Goal: Information Seeking & Learning: Learn about a topic

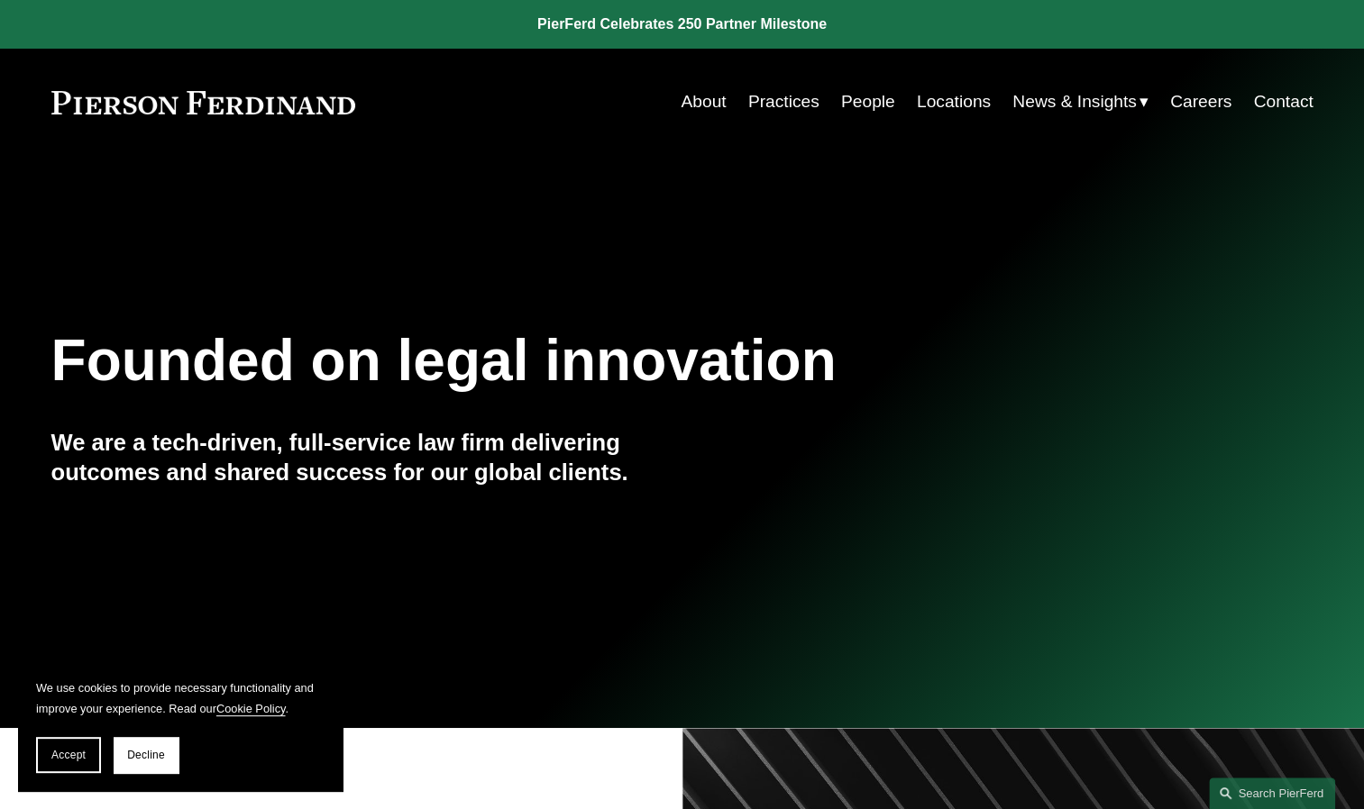
click at [851, 99] on link "People" at bounding box center [868, 102] width 54 height 34
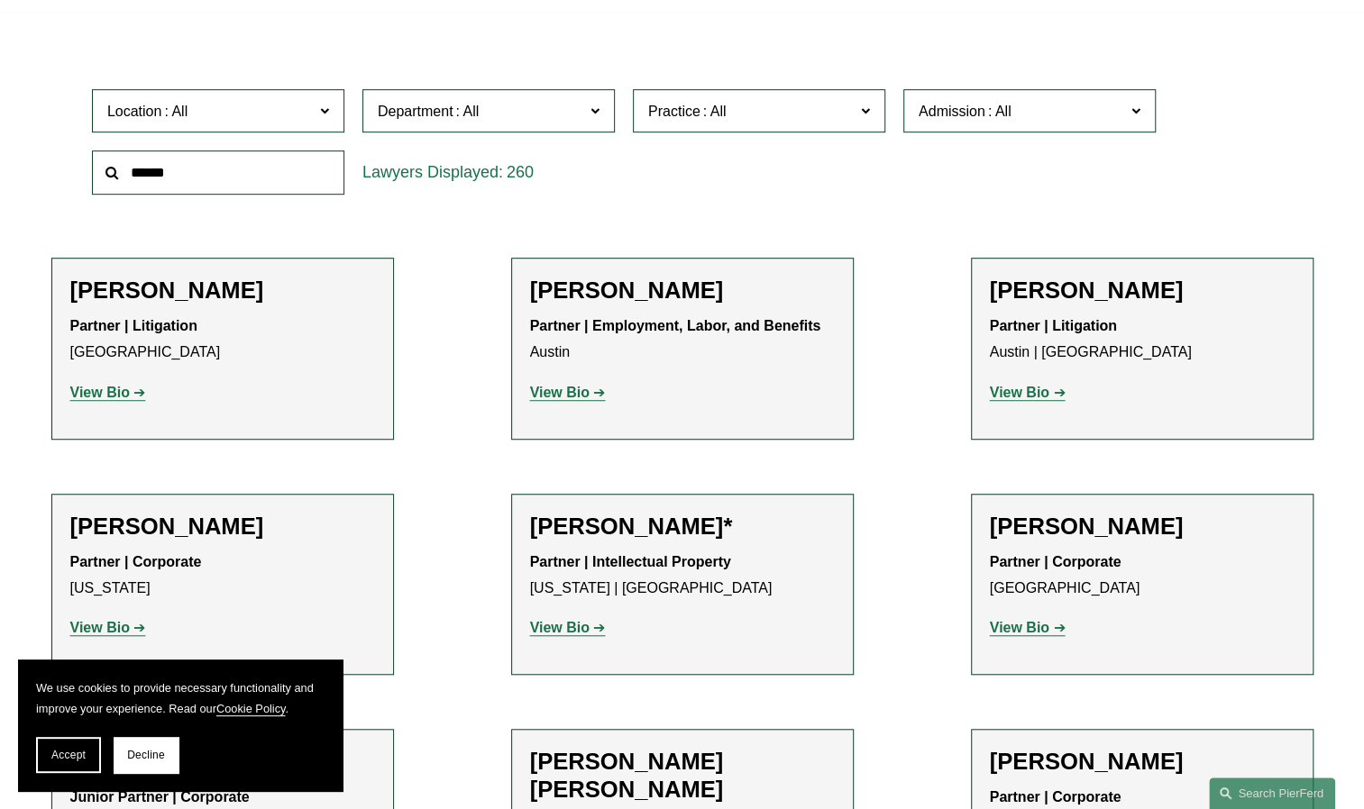
scroll to position [18311, 0]
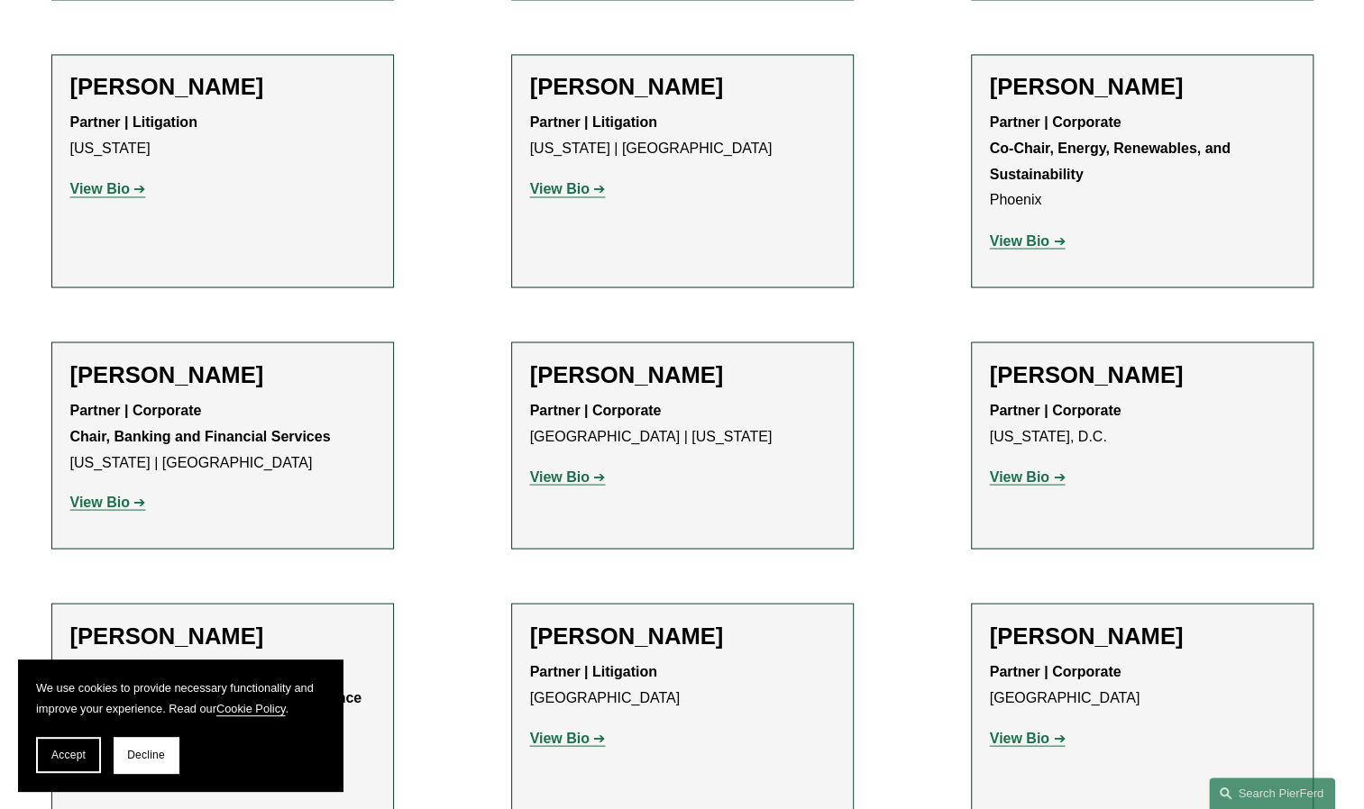
click at [83, 756] on strong "View Bio" at bounding box center [99, 763] width 59 height 15
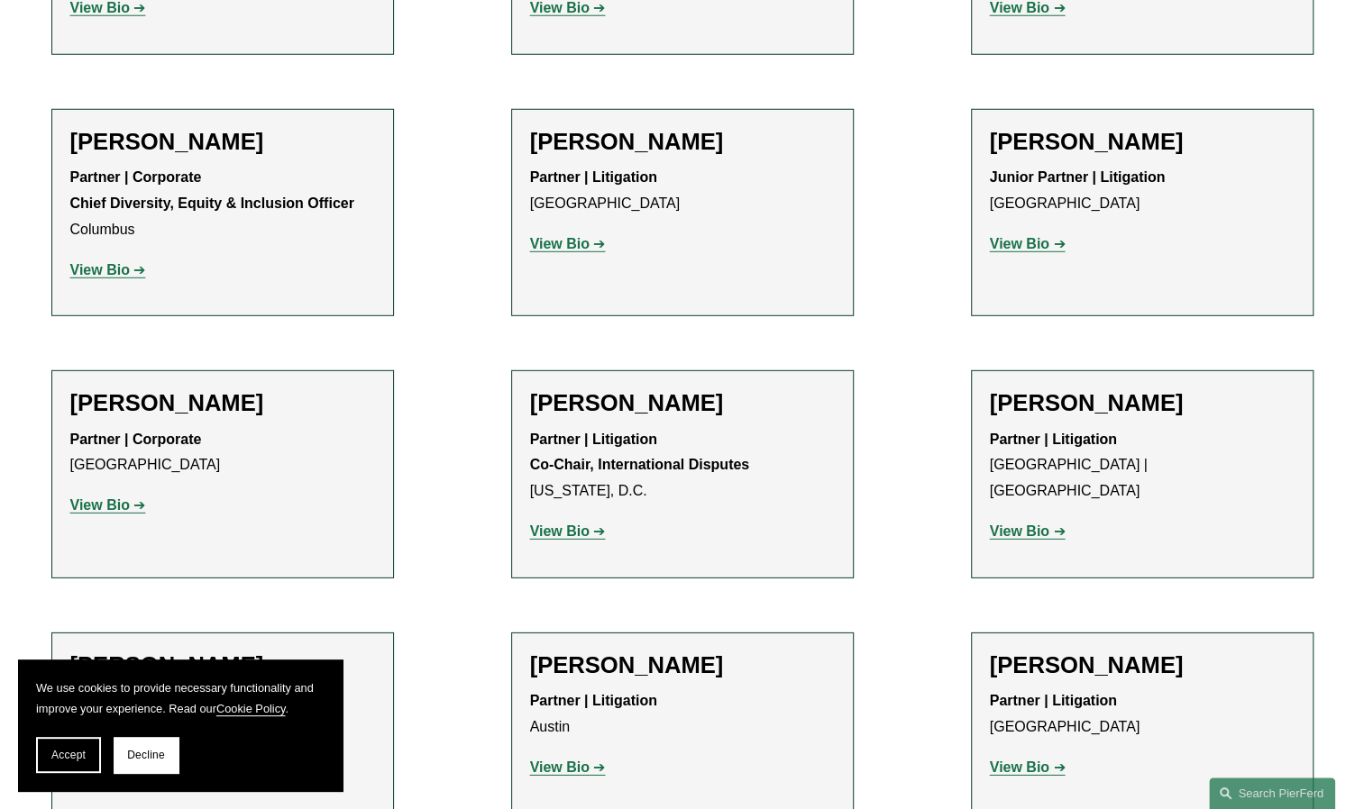
click at [554, 524] on strong "View Bio" at bounding box center [559, 531] width 59 height 15
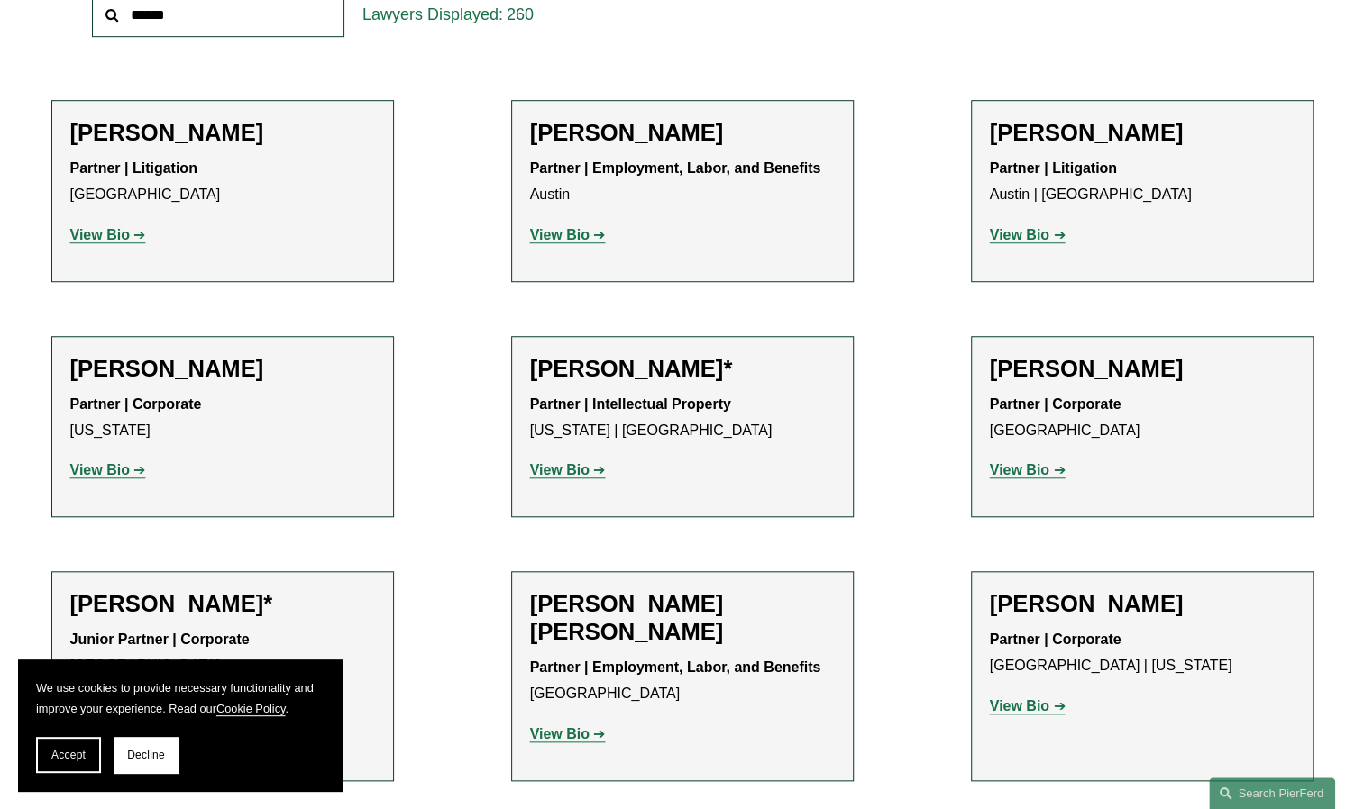
scroll to position [19459, 0]
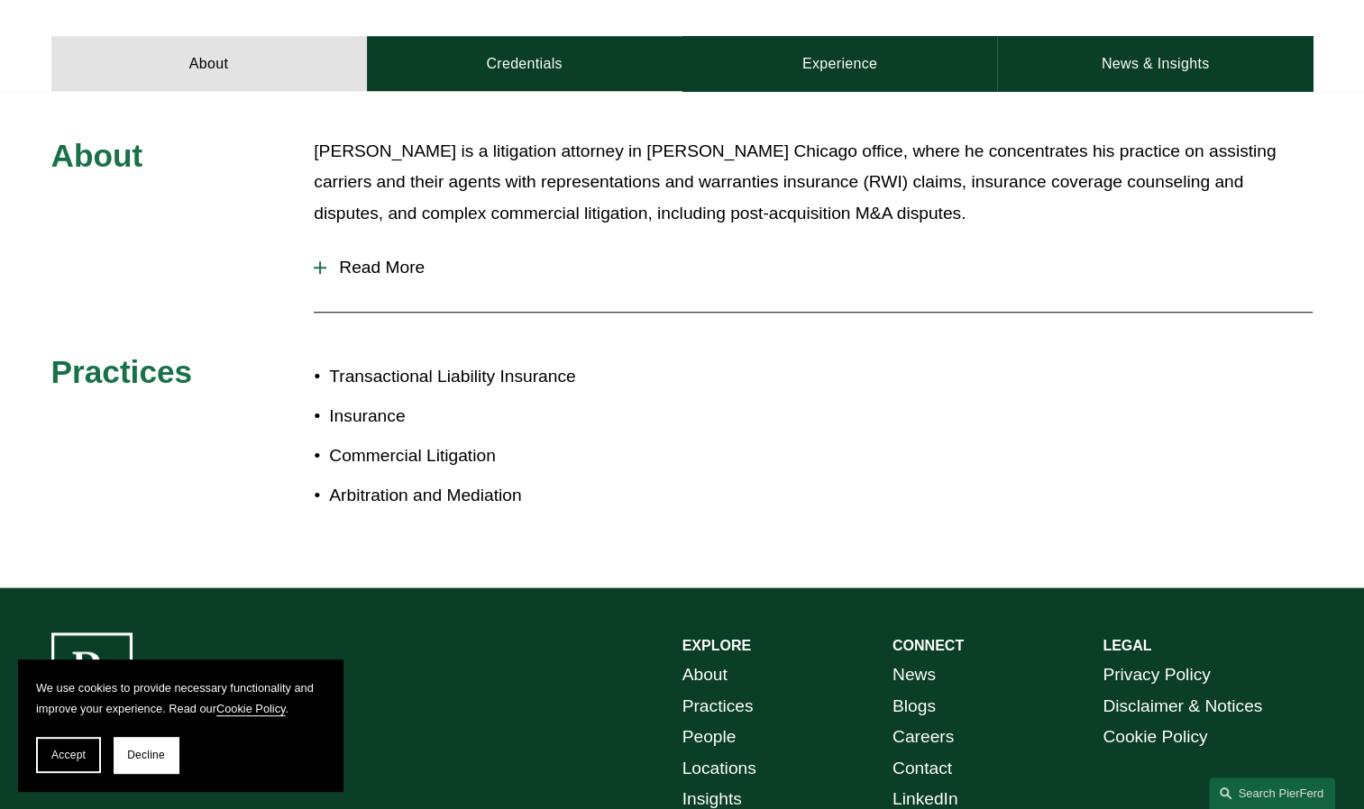
scroll to position [856, 0]
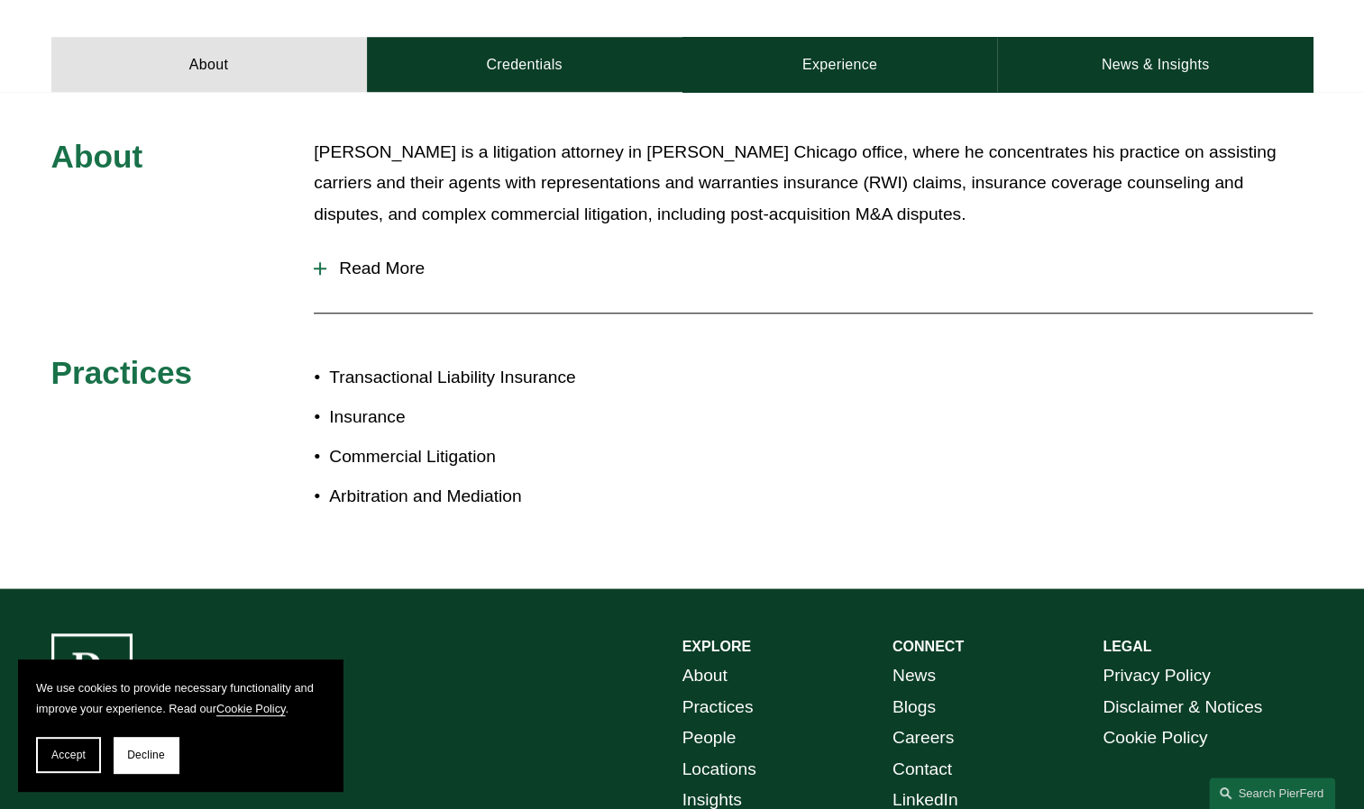
click at [354, 259] on span "Read More" at bounding box center [819, 269] width 986 height 20
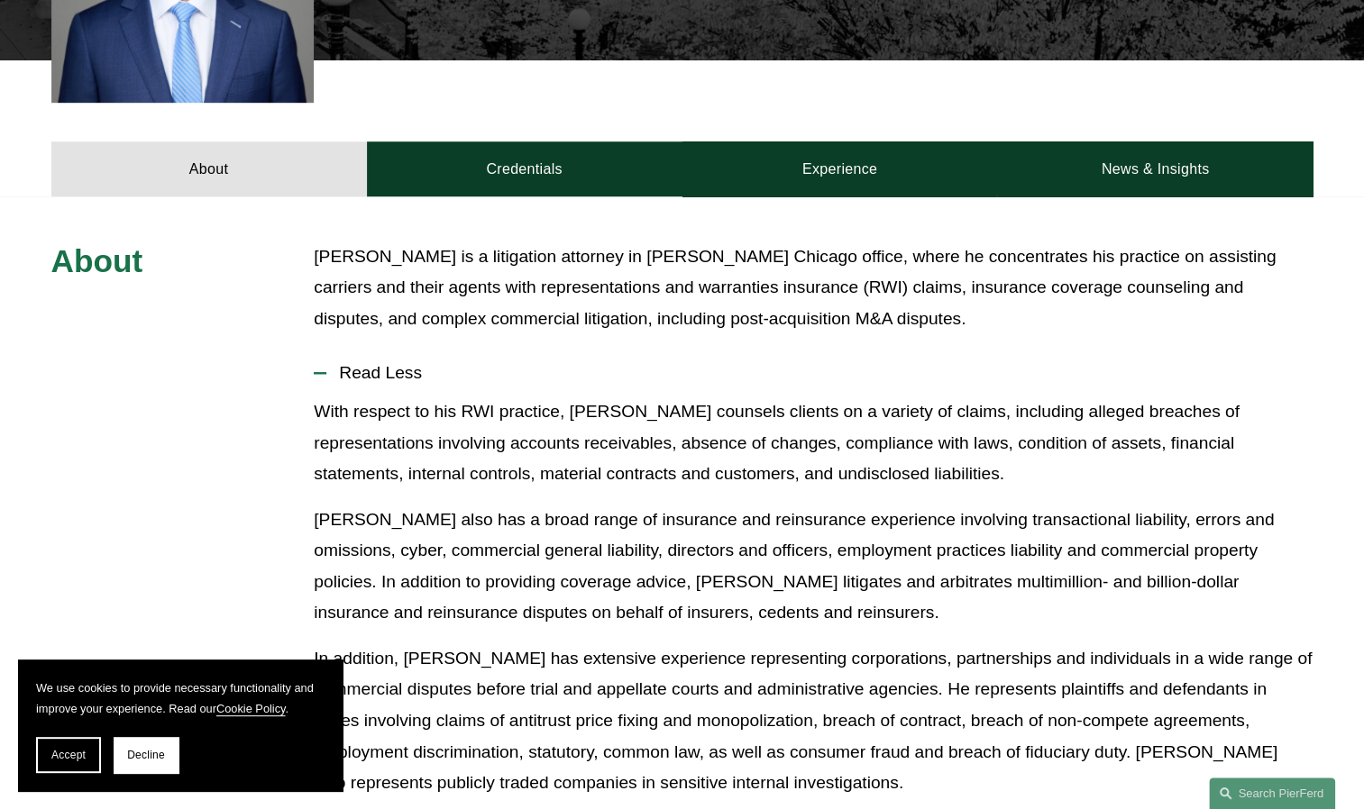
scroll to position [750, 0]
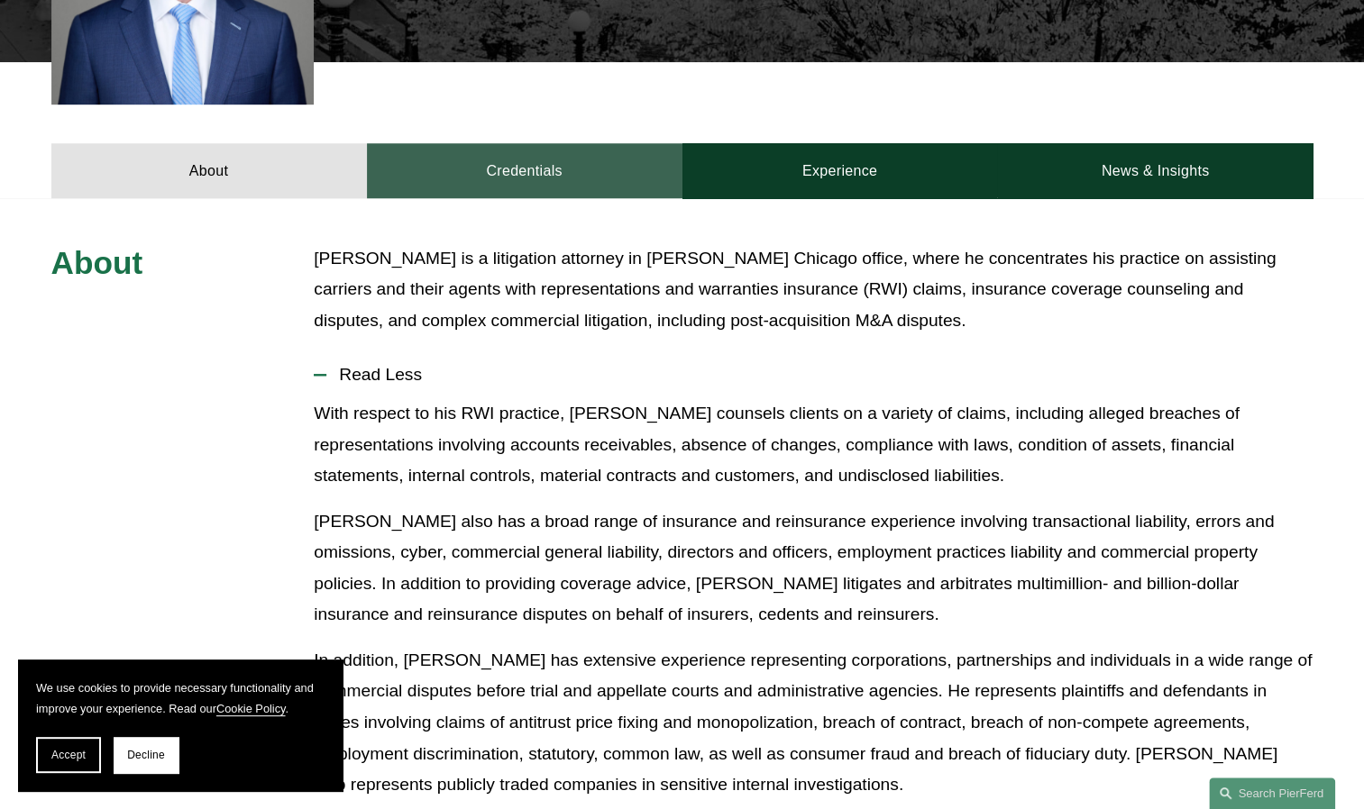
click at [618, 160] on link "Credentials" at bounding box center [524, 170] width 315 height 54
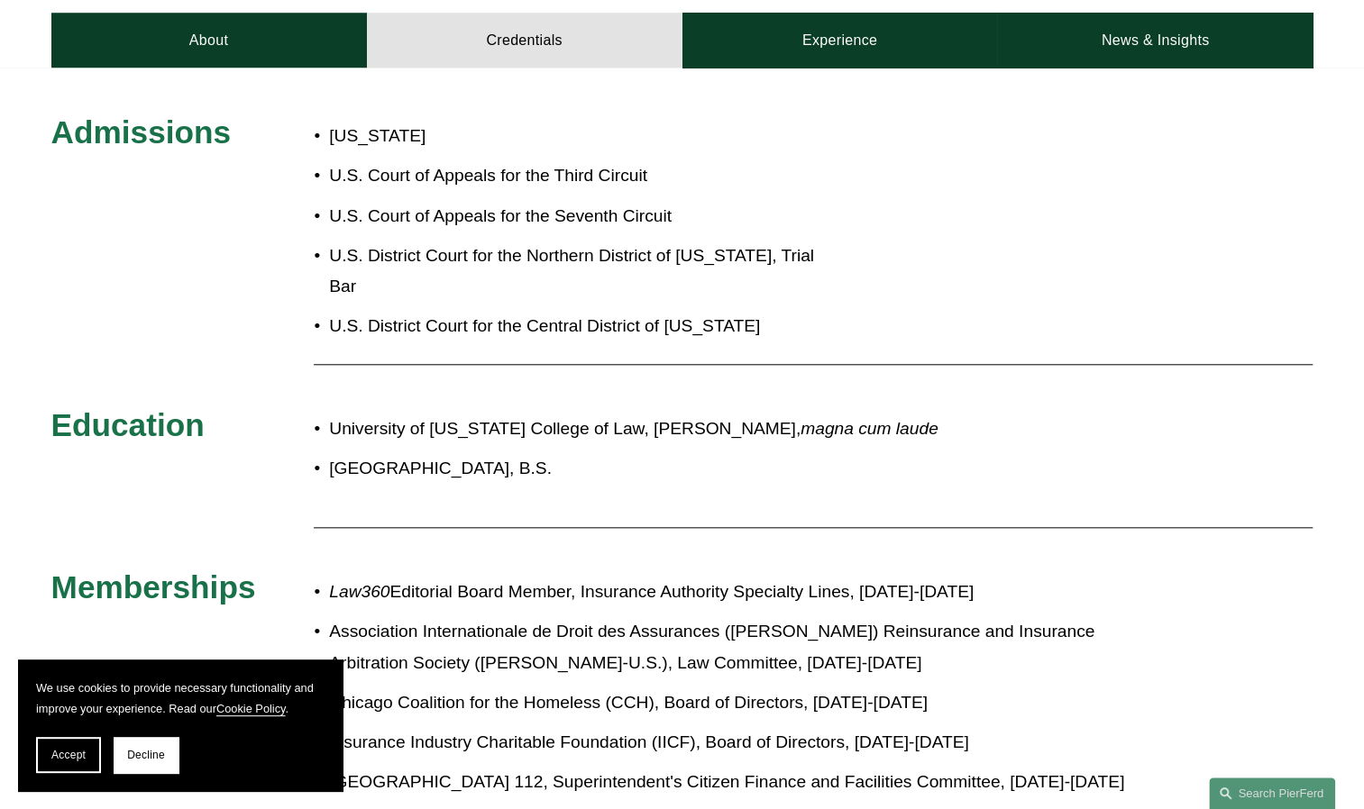
scroll to position [880, 0]
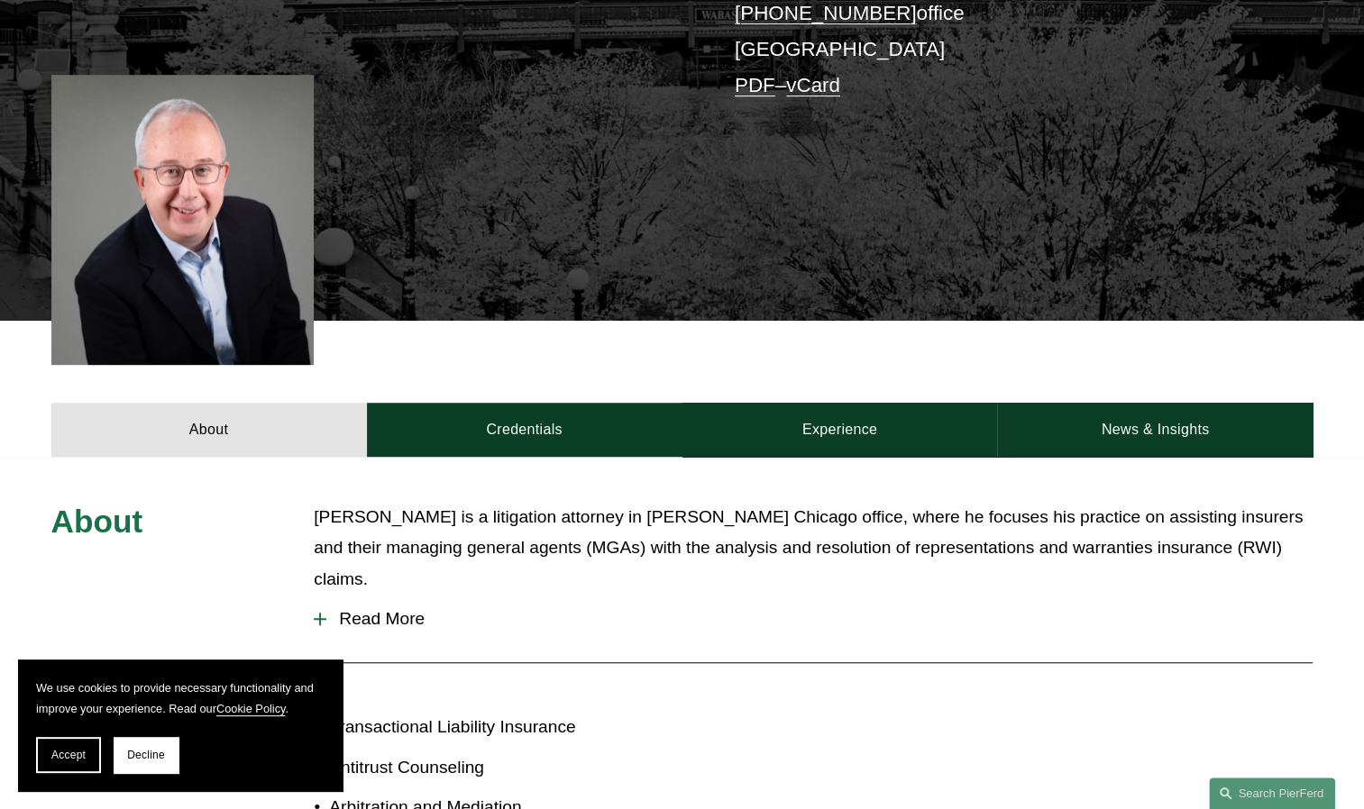
scroll to position [550, 0]
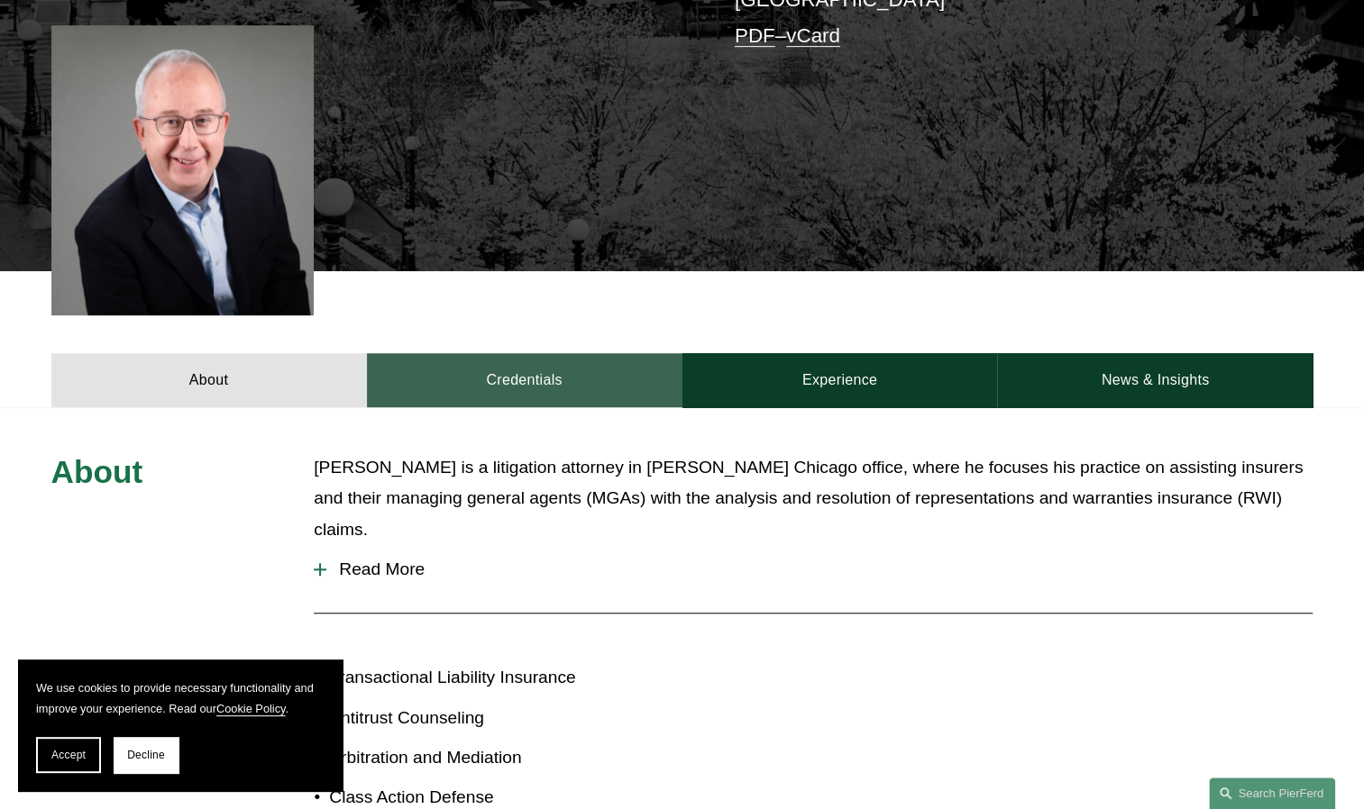
click at [668, 357] on link "Credentials" at bounding box center [524, 380] width 315 height 54
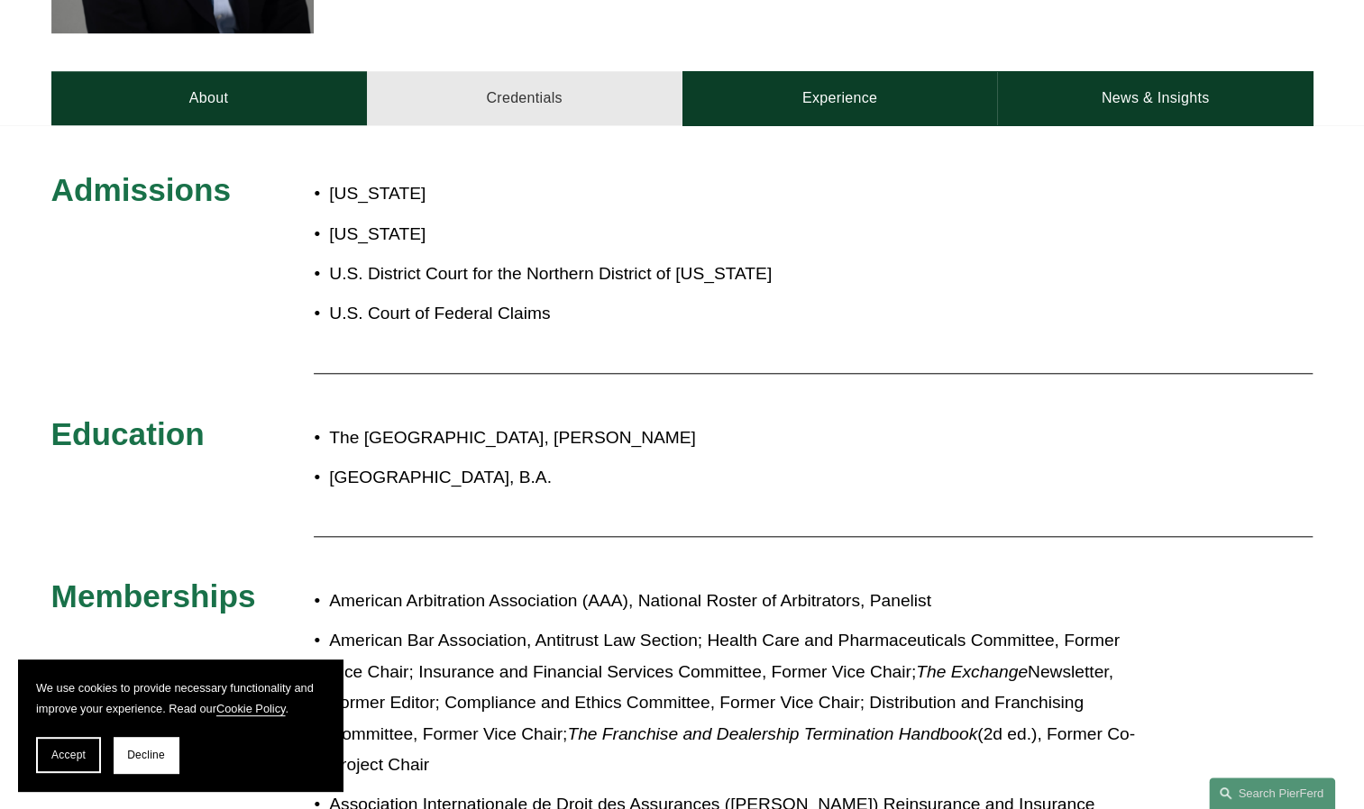
scroll to position [831, 0]
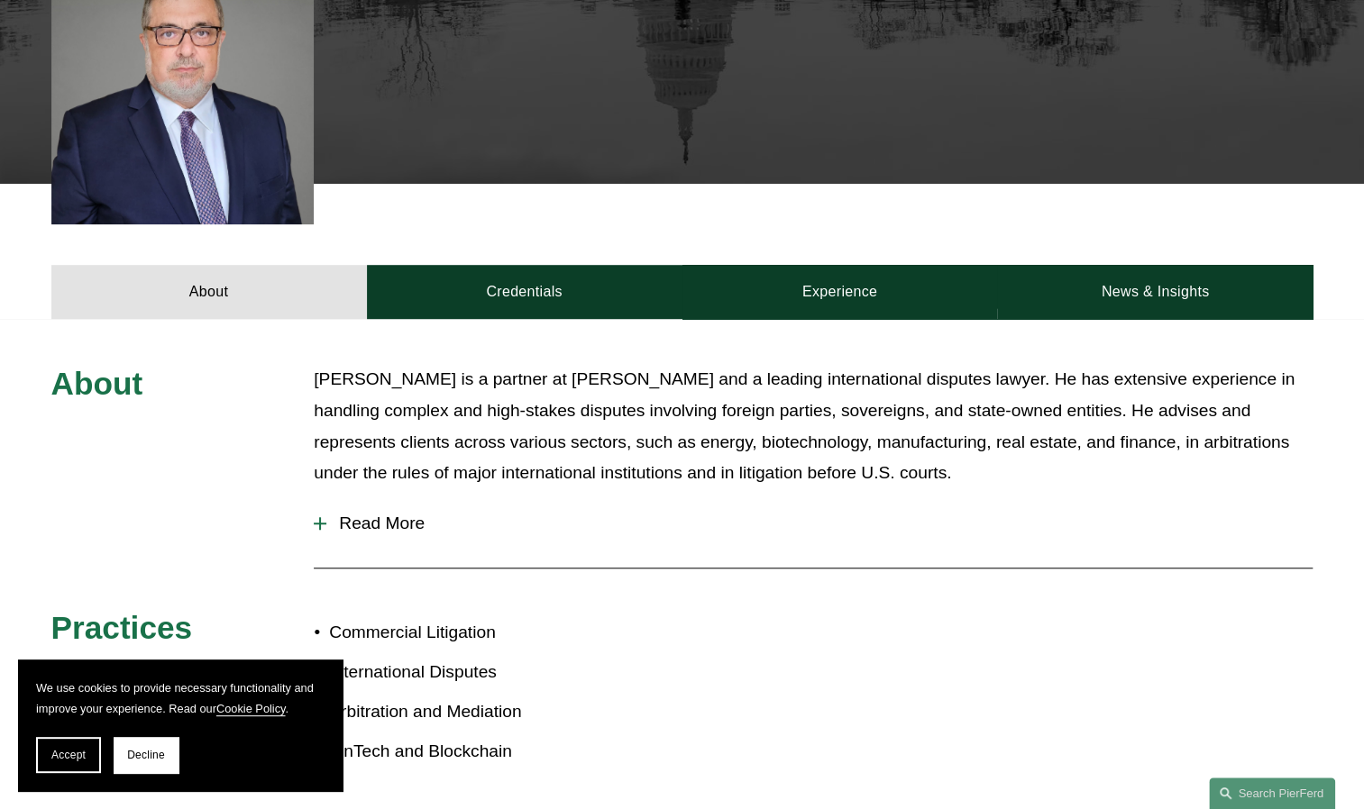
scroll to position [554, 0]
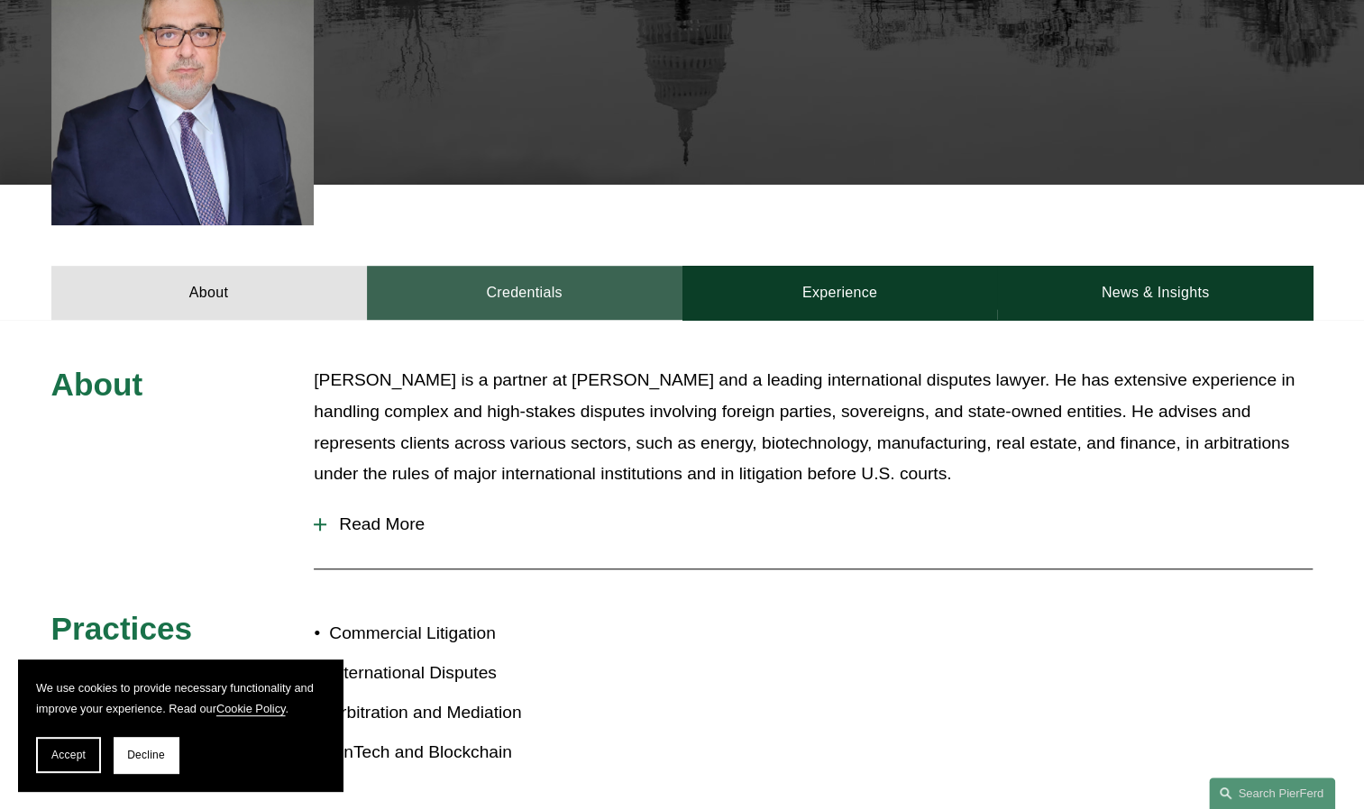
click at [534, 309] on link "Credentials" at bounding box center [524, 293] width 315 height 54
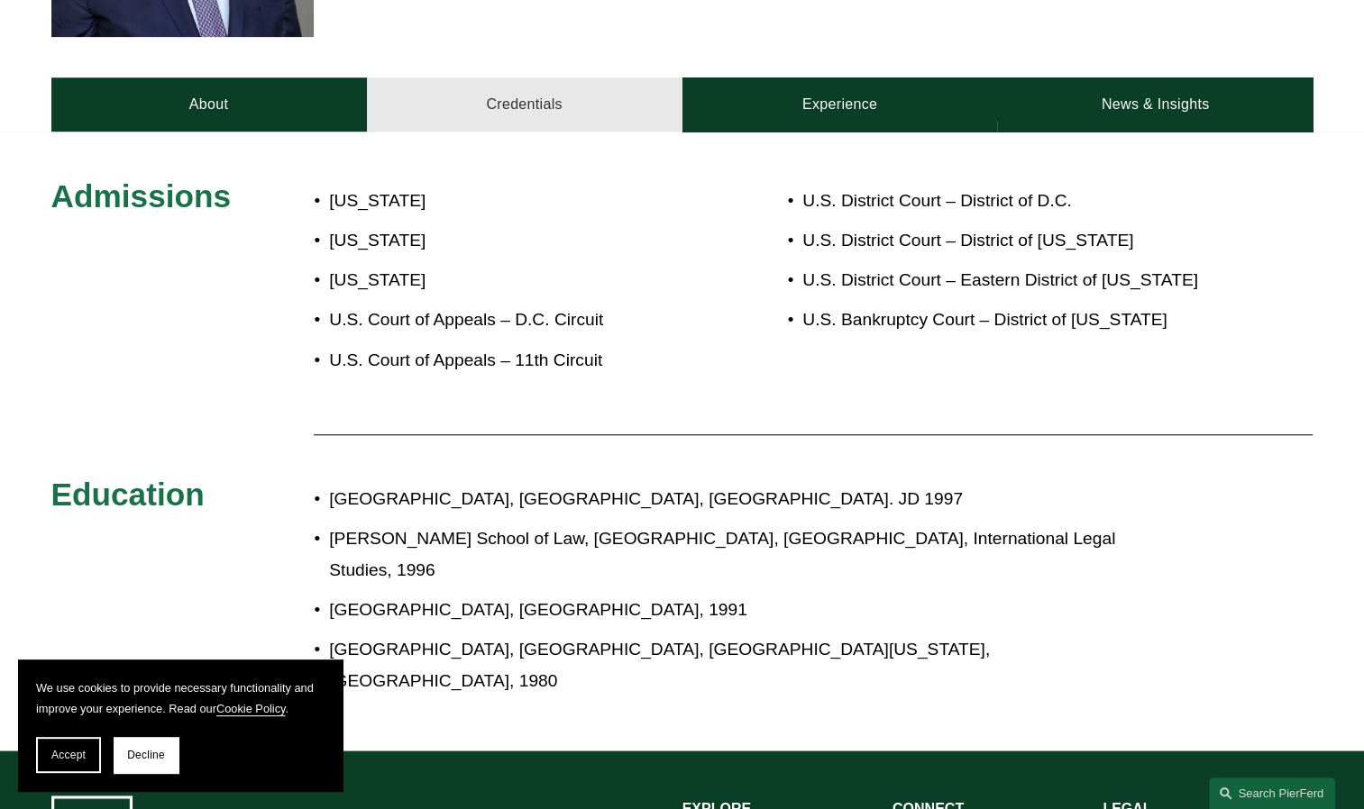
scroll to position [744, 0]
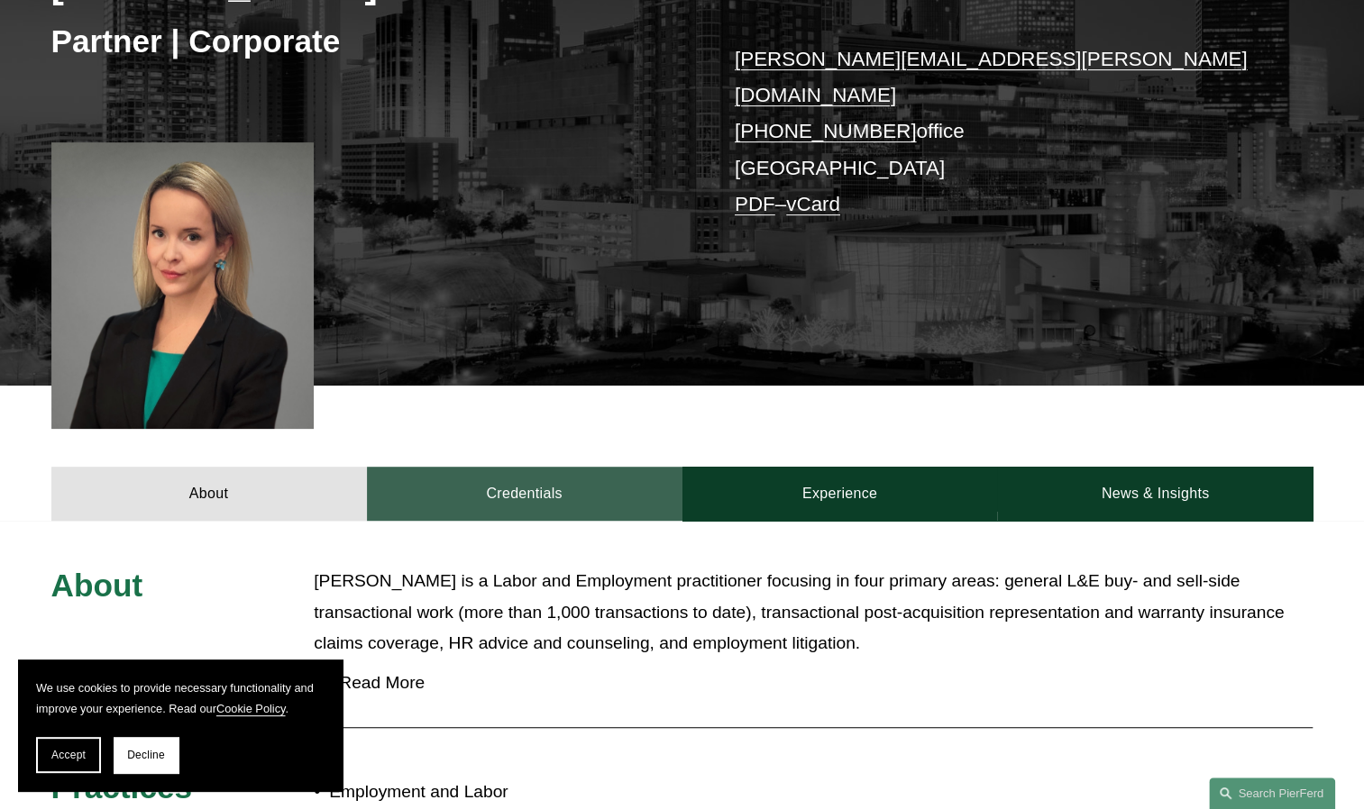
click at [534, 470] on link "Credentials" at bounding box center [524, 494] width 315 height 54
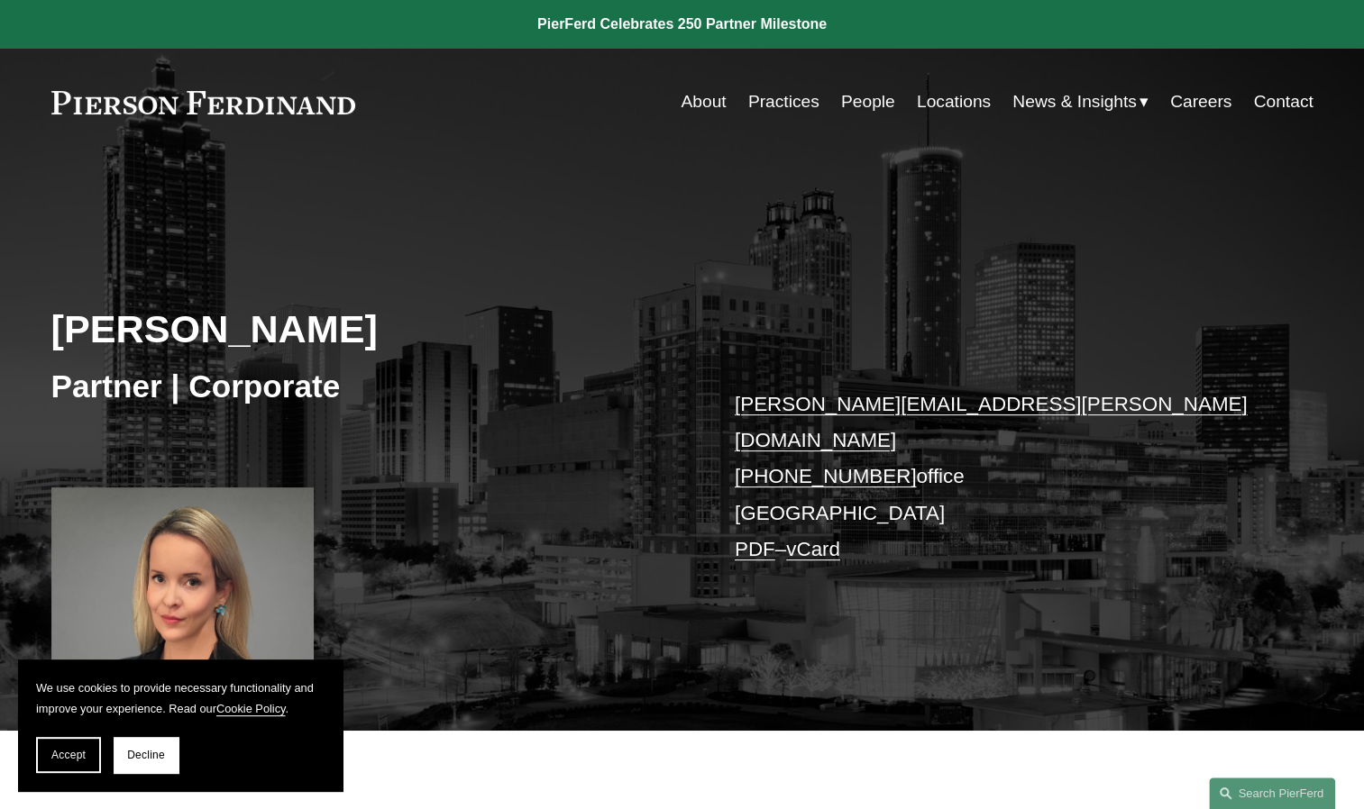
drag, startPoint x: 381, startPoint y: 110, endPoint x: 197, endPoint y: 132, distance: 185.1
click at [197, 132] on div "Skip to Content About Practices People Locations" at bounding box center [682, 102] width 1364 height 106
